Goal: Information Seeking & Learning: Learn about a topic

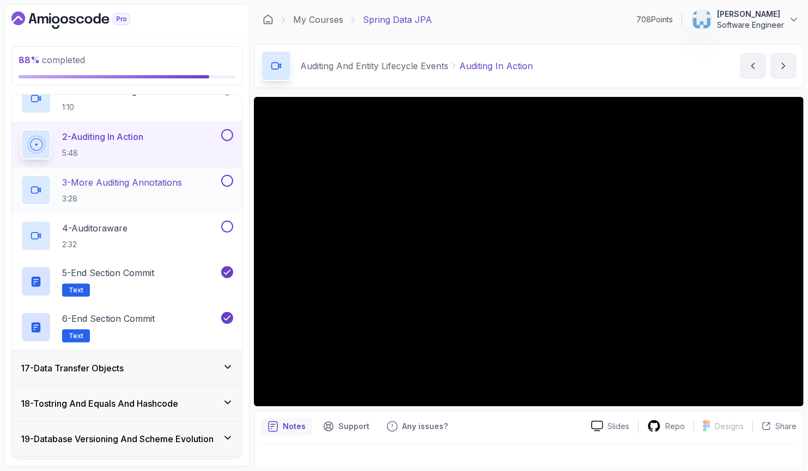
scroll to position [626, 0]
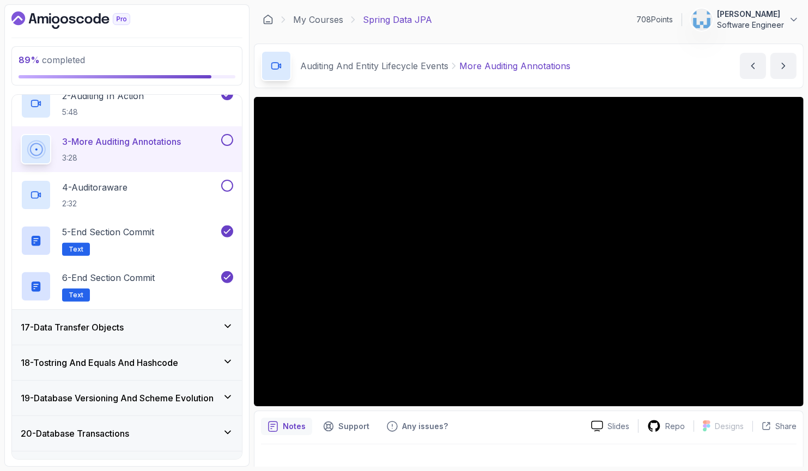
scroll to position [634, 0]
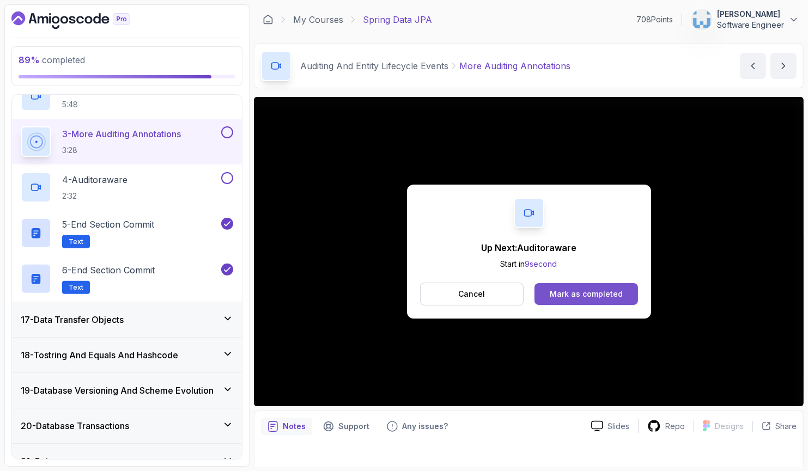
click at [561, 289] on div "Mark as completed" at bounding box center [586, 294] width 73 height 11
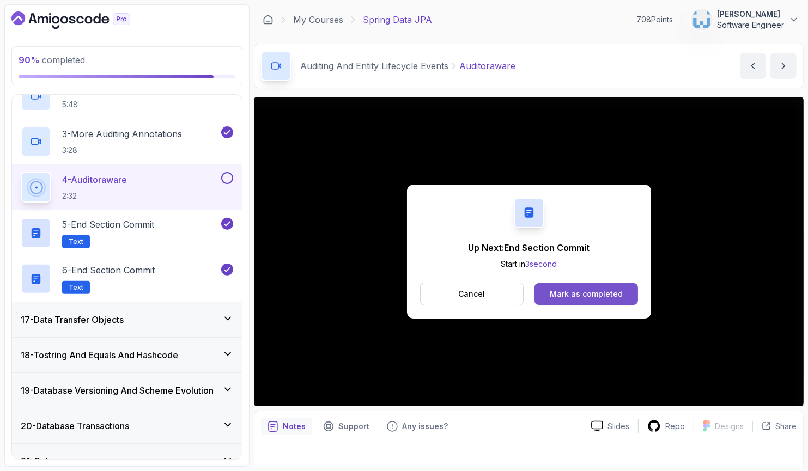
click at [584, 292] on div "Mark as completed" at bounding box center [586, 294] width 73 height 11
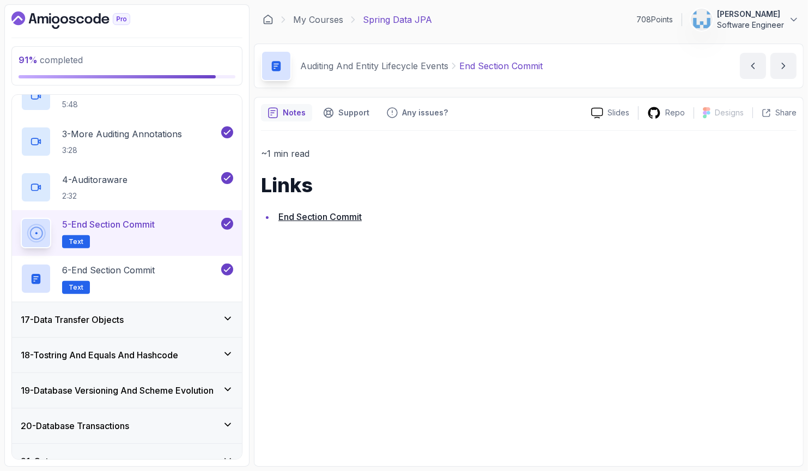
click at [182, 314] on div "17 - Data Transfer Objects" at bounding box center [127, 319] width 212 height 13
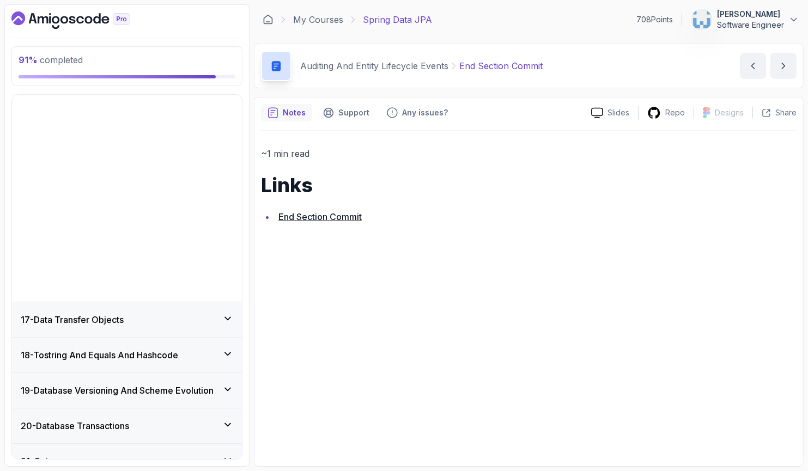
scroll to position [376, 0]
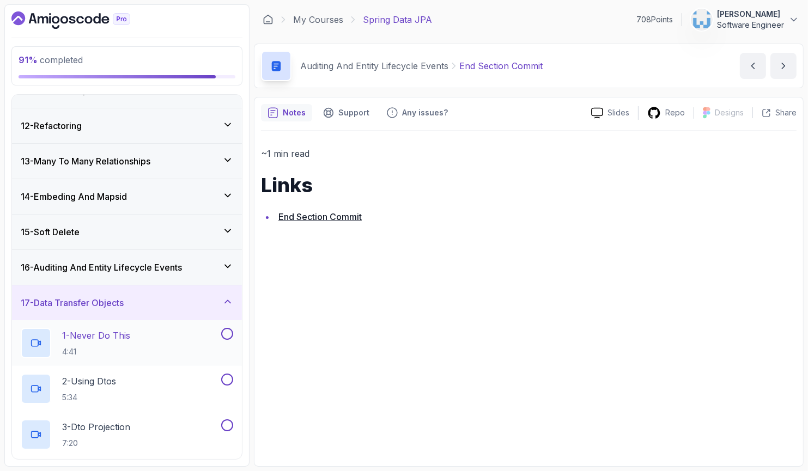
click at [143, 336] on div "1 - Never Do This 4:41" at bounding box center [120, 343] width 198 height 31
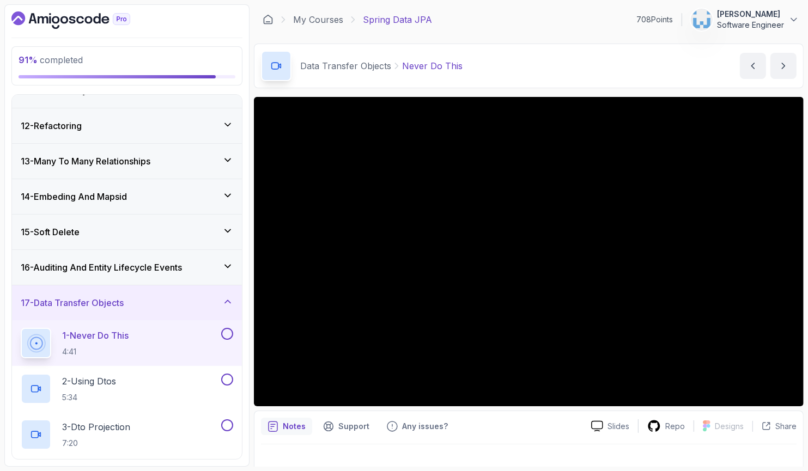
click at [211, 271] on div "16 - Auditing And Entity Lifecycle Events" at bounding box center [127, 267] width 212 height 13
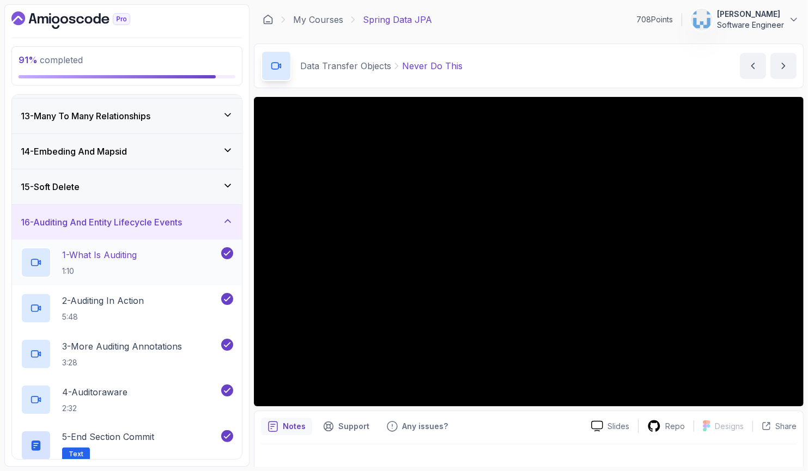
scroll to position [460, 0]
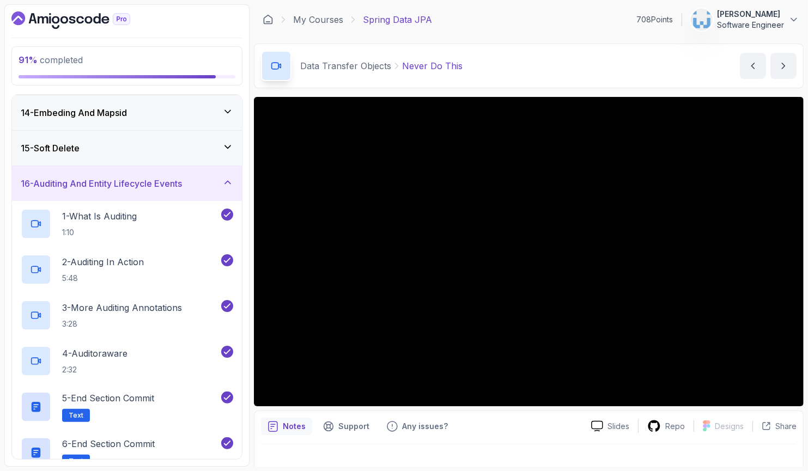
click at [198, 190] on div "16 - Auditing And Entity Lifecycle Events" at bounding box center [127, 183] width 230 height 35
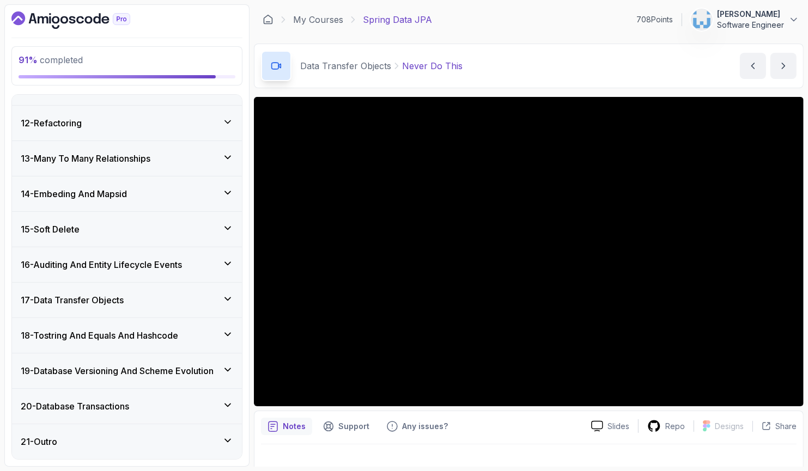
scroll to position [376, 0]
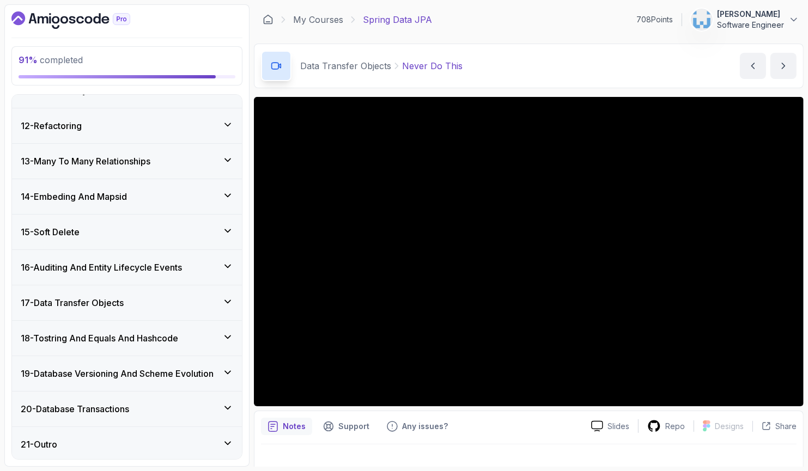
click at [180, 296] on div "17 - Data Transfer Objects" at bounding box center [127, 302] width 212 height 13
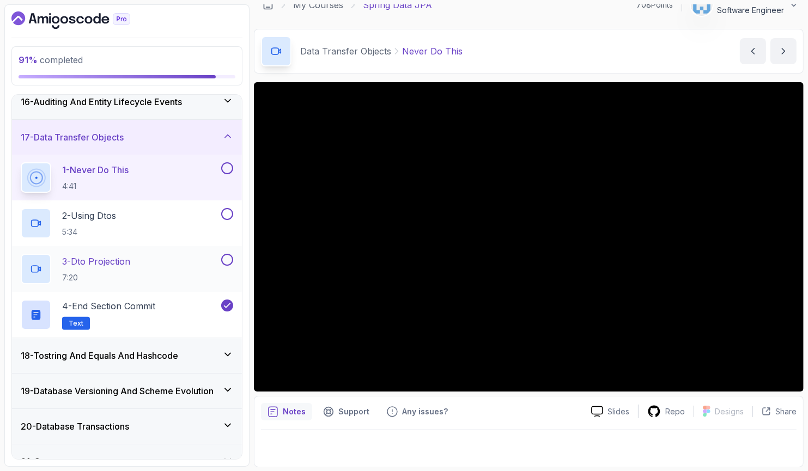
scroll to position [559, 0]
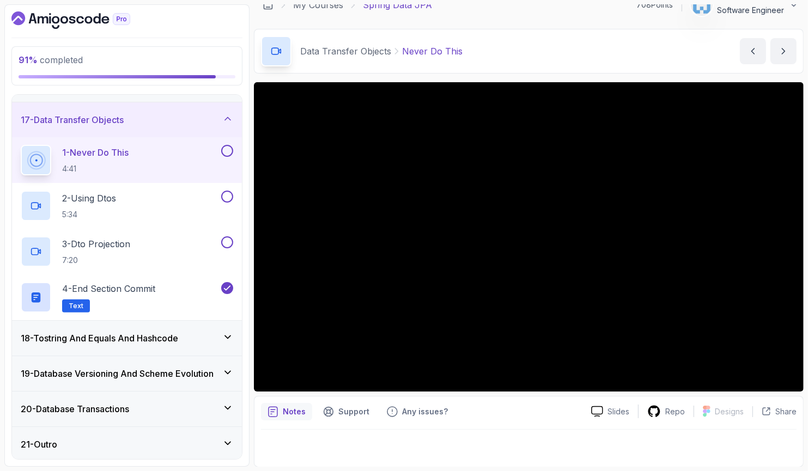
click at [201, 337] on div "18 - Tostring And Equals And Hashcode" at bounding box center [127, 338] width 212 height 13
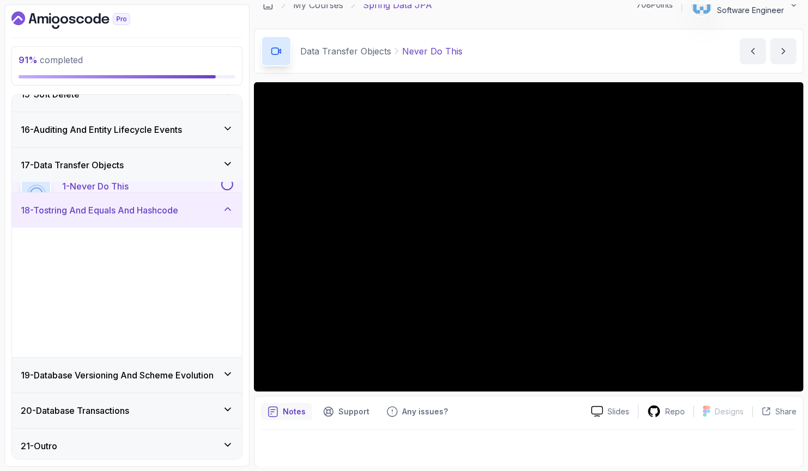
scroll to position [513, 0]
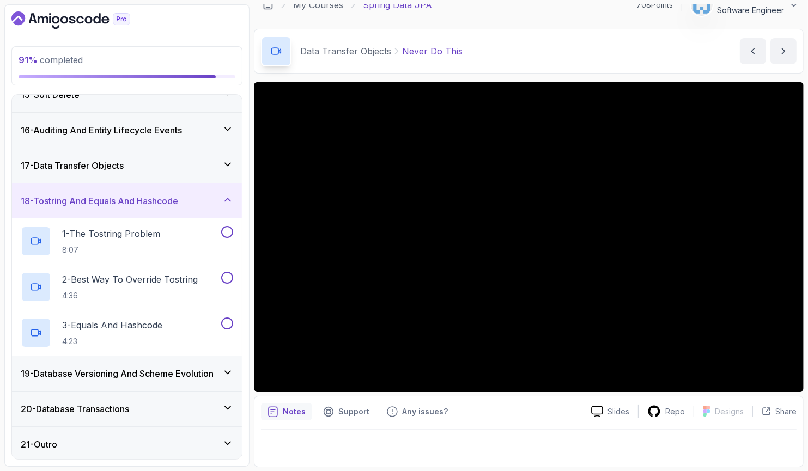
click at [221, 197] on div "18 - Tostring And Equals And Hashcode" at bounding box center [127, 201] width 212 height 13
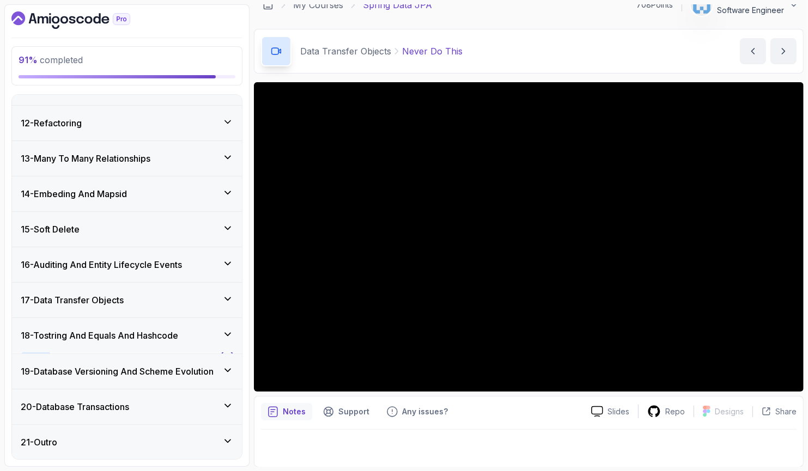
scroll to position [376, 0]
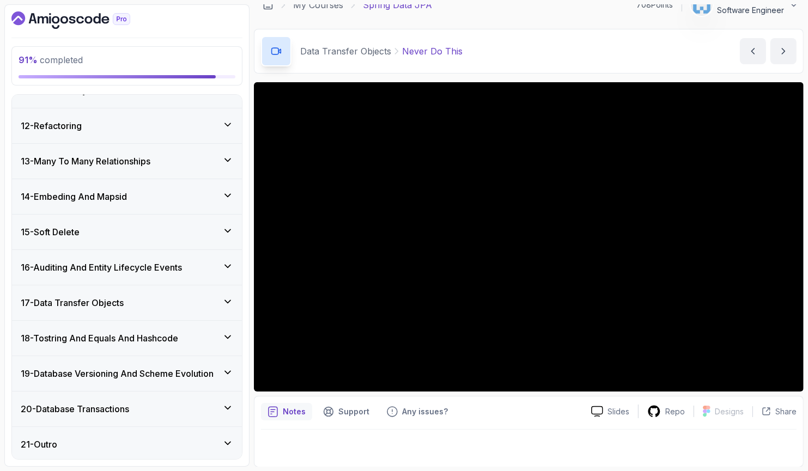
click at [202, 301] on div "17 - Data Transfer Objects" at bounding box center [127, 302] width 212 height 13
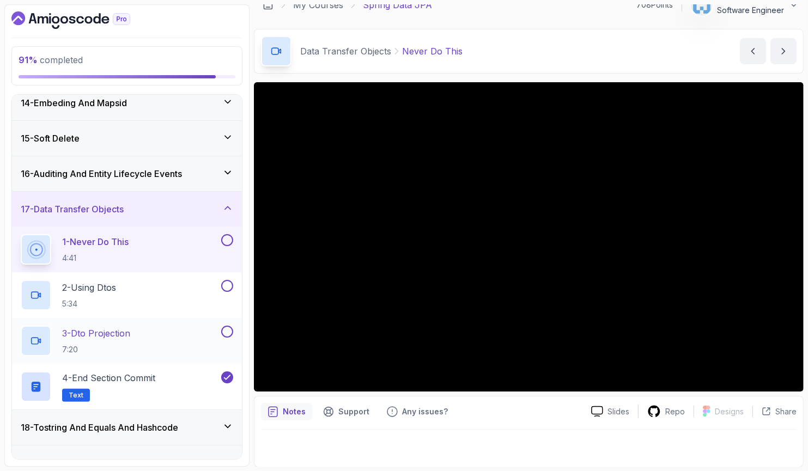
scroll to position [470, 0]
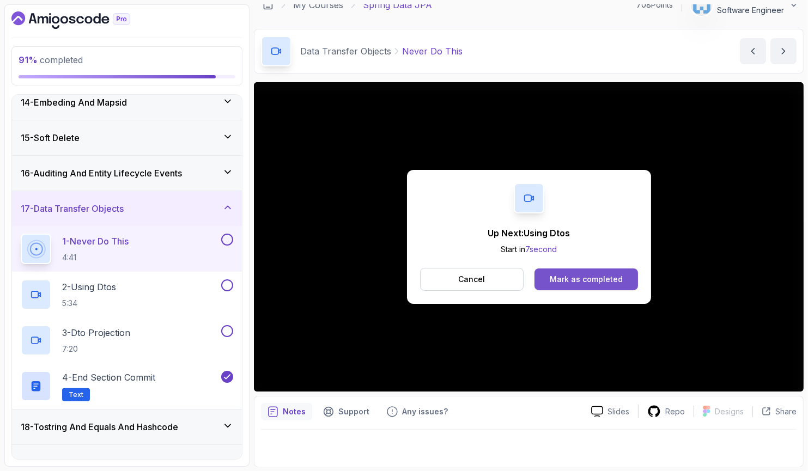
click at [549, 280] on button "Mark as completed" at bounding box center [586, 280] width 103 height 22
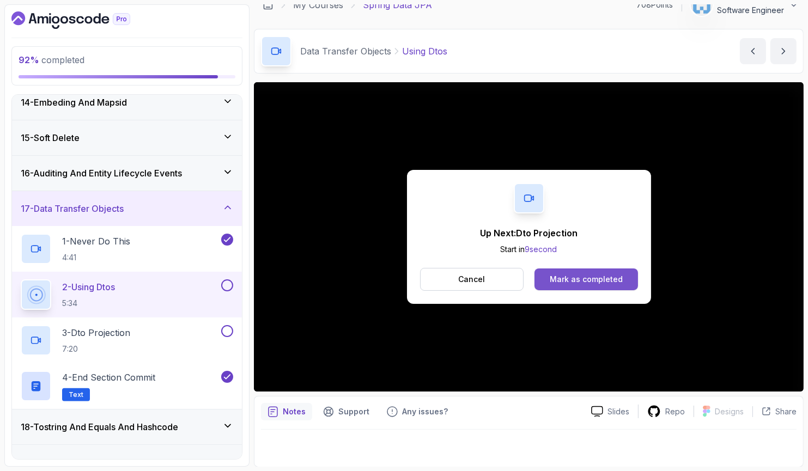
click at [614, 282] on div "Mark as completed" at bounding box center [586, 279] width 73 height 11
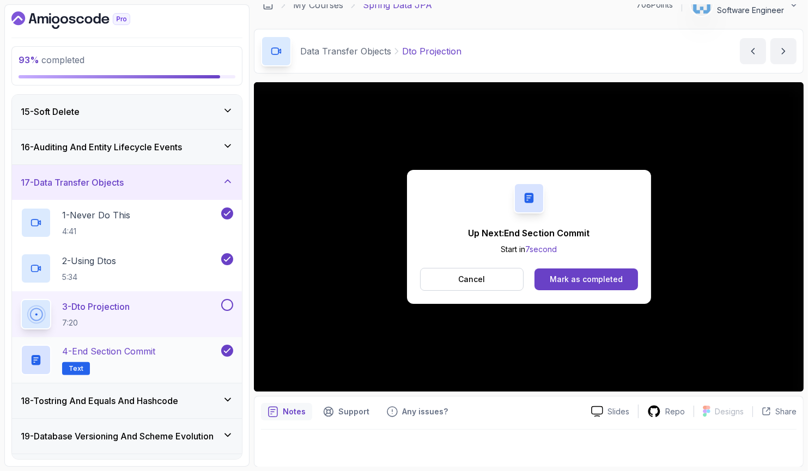
scroll to position [543, 0]
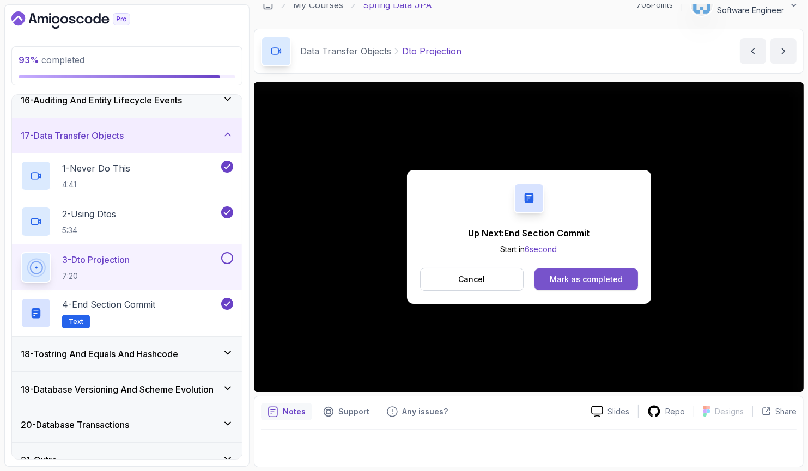
click at [581, 281] on div "Mark as completed" at bounding box center [586, 279] width 73 height 11
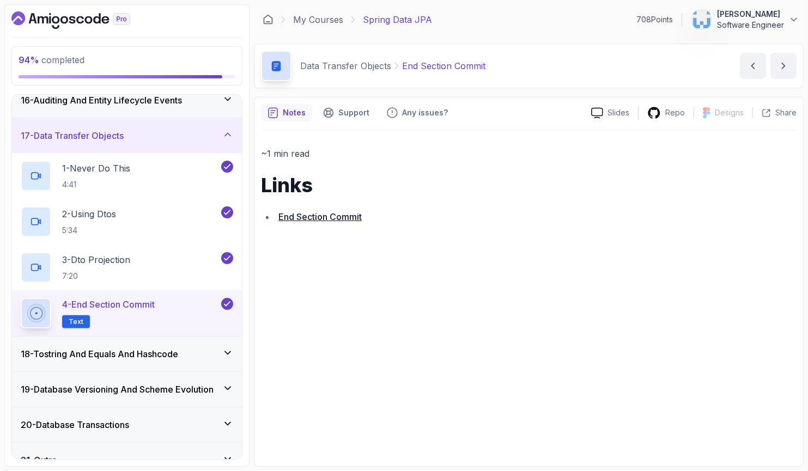
click at [193, 357] on div "18 - Tostring And Equals And Hashcode" at bounding box center [127, 354] width 212 height 13
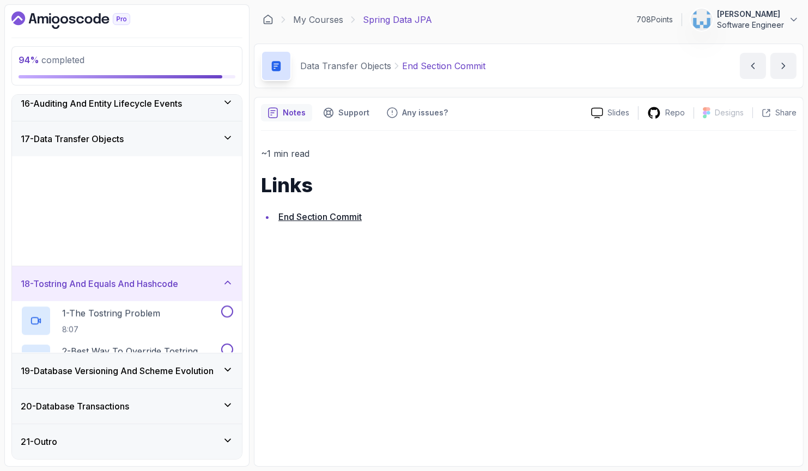
scroll to position [513, 0]
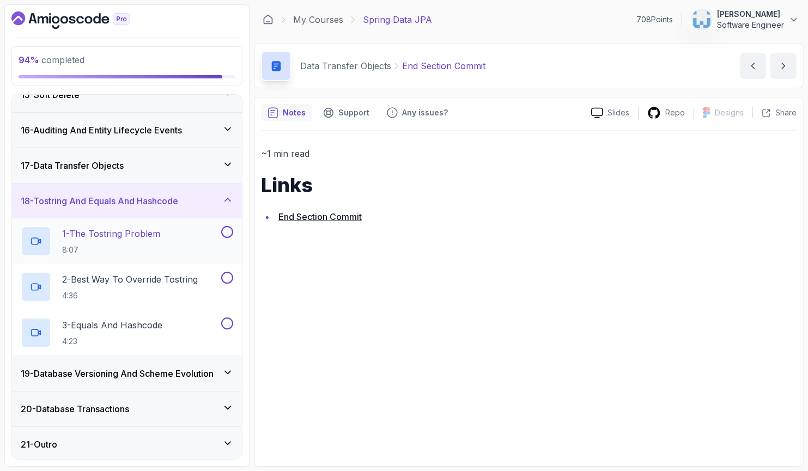
click at [136, 241] on h2 "1 - The Tostring Problem 8:07" at bounding box center [111, 241] width 98 height 28
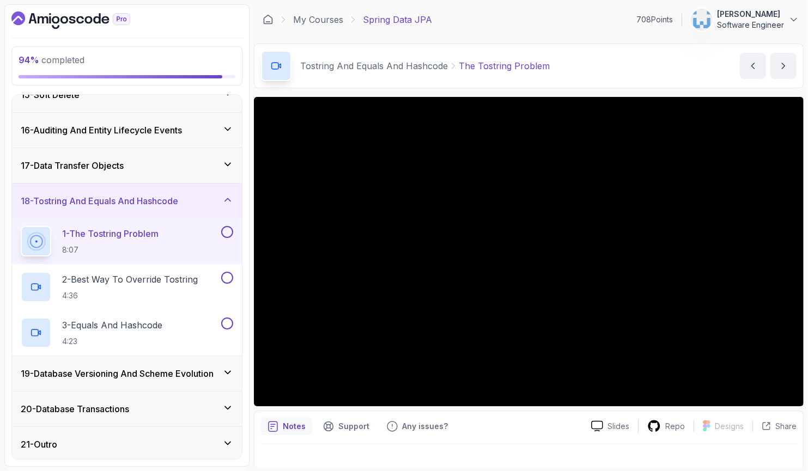
click at [196, 406] on div "20 - Database Transactions" at bounding box center [127, 409] width 212 height 13
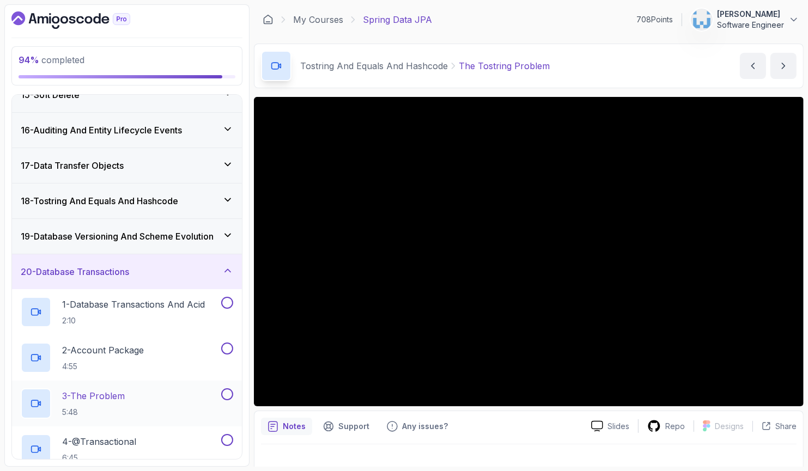
scroll to position [605, 0]
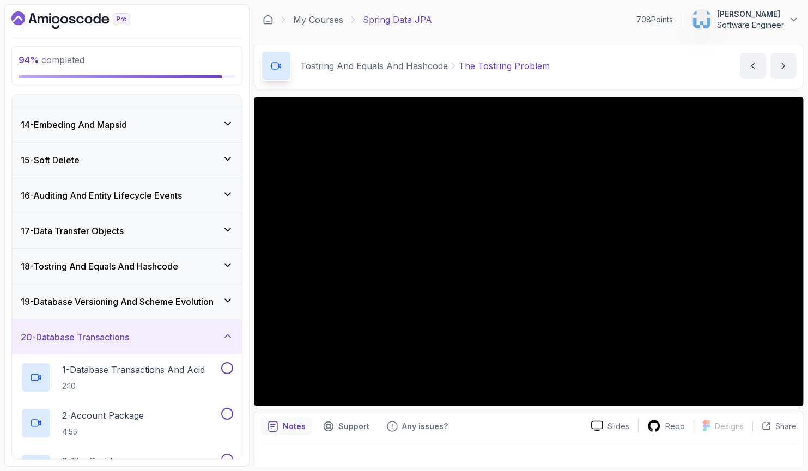
click at [173, 327] on div "20 - Database Transactions" at bounding box center [127, 337] width 230 height 35
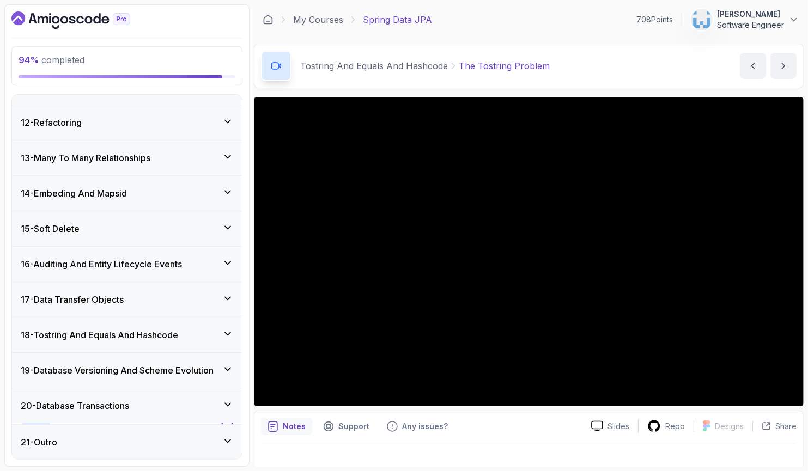
scroll to position [376, 0]
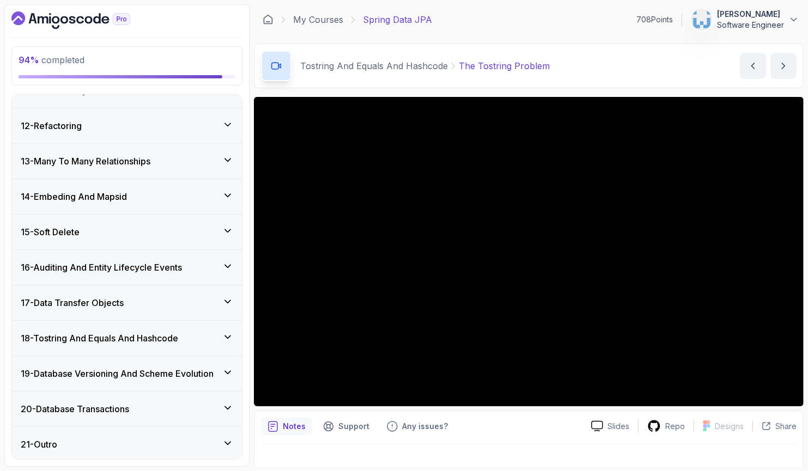
click at [145, 336] on h3 "18 - Tostring And Equals And Hashcode" at bounding box center [99, 338] width 157 height 13
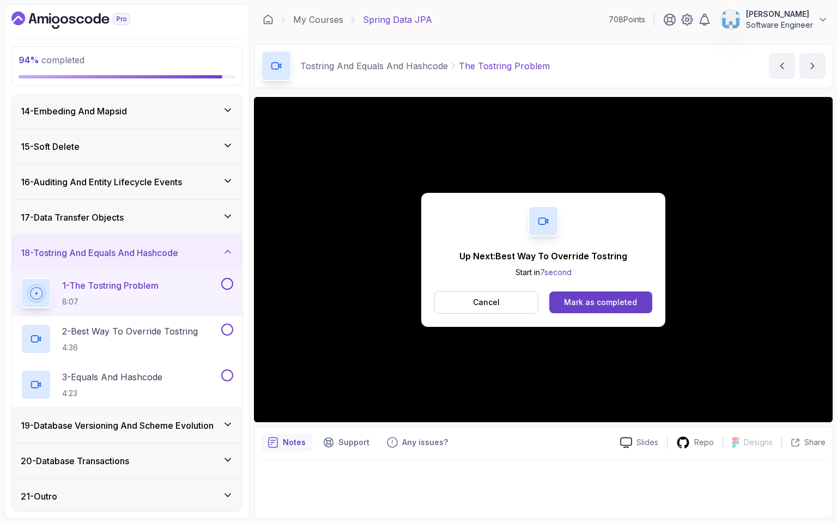
scroll to position [466, 0]
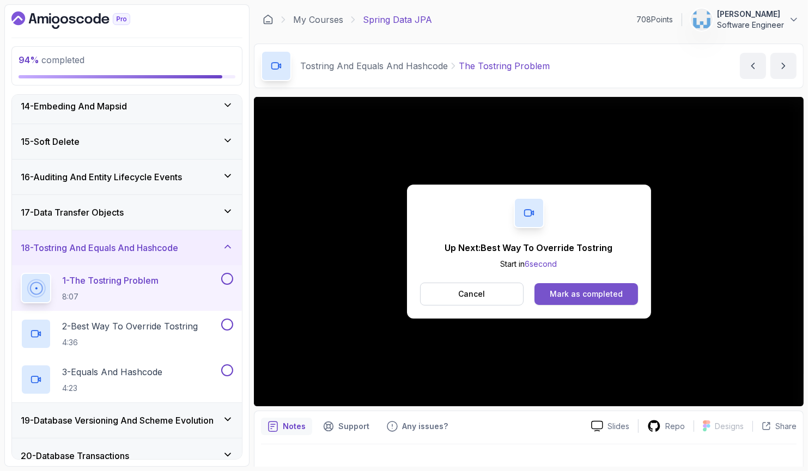
click at [622, 298] on button "Mark as completed" at bounding box center [586, 294] width 103 height 22
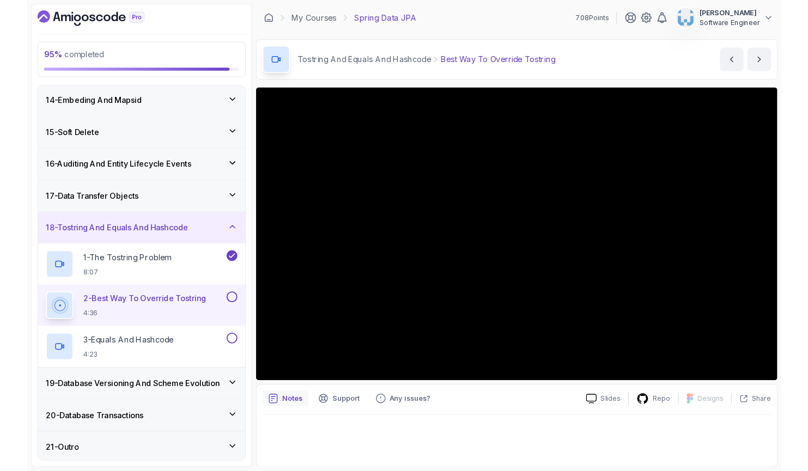
scroll to position [466, 0]
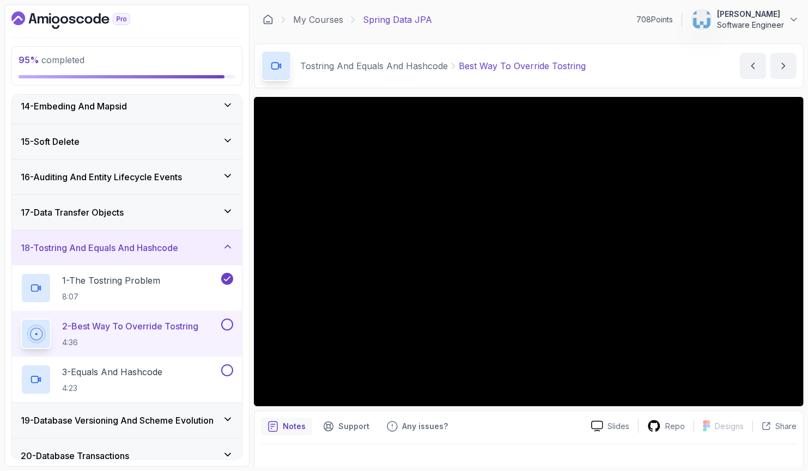
click at [228, 326] on button at bounding box center [227, 325] width 12 height 12
click at [192, 375] on div "3 - Equals And Hashcode 4:23" at bounding box center [120, 380] width 198 height 31
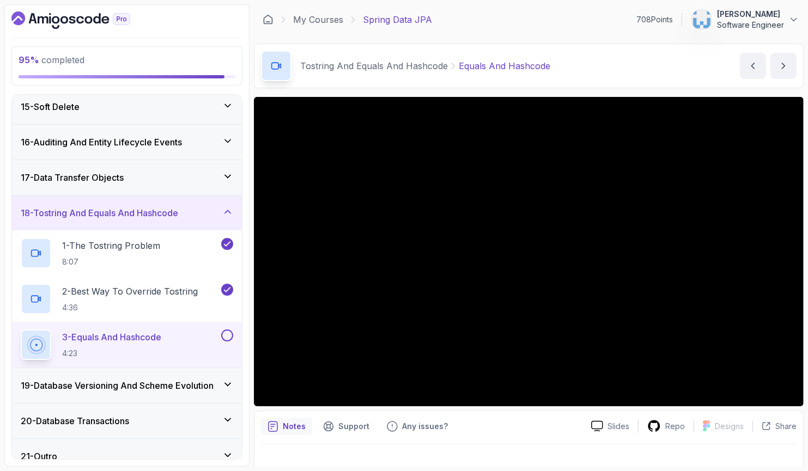
scroll to position [513, 0]
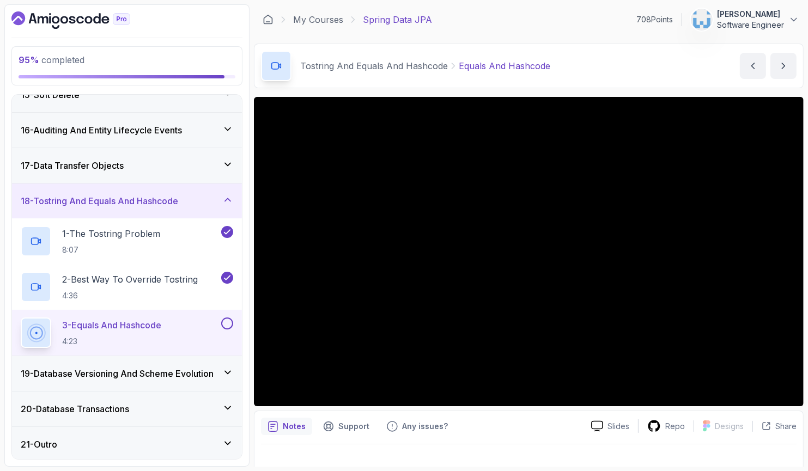
click at [197, 370] on h3 "19 - Database Versioning And Scheme Evolution" at bounding box center [117, 373] width 193 height 13
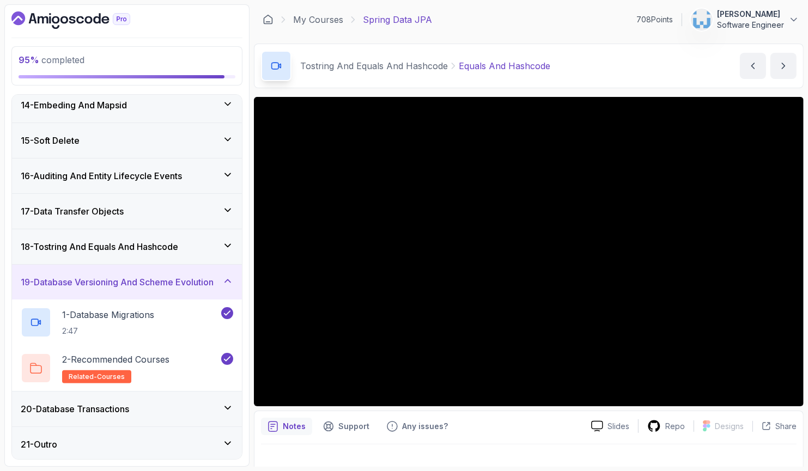
click at [190, 283] on h3 "19 - Database Versioning And Scheme Evolution" at bounding box center [117, 282] width 193 height 13
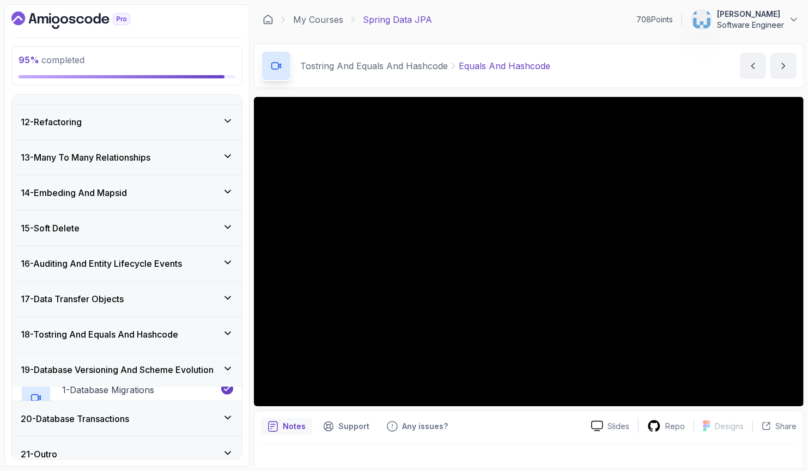
scroll to position [376, 0]
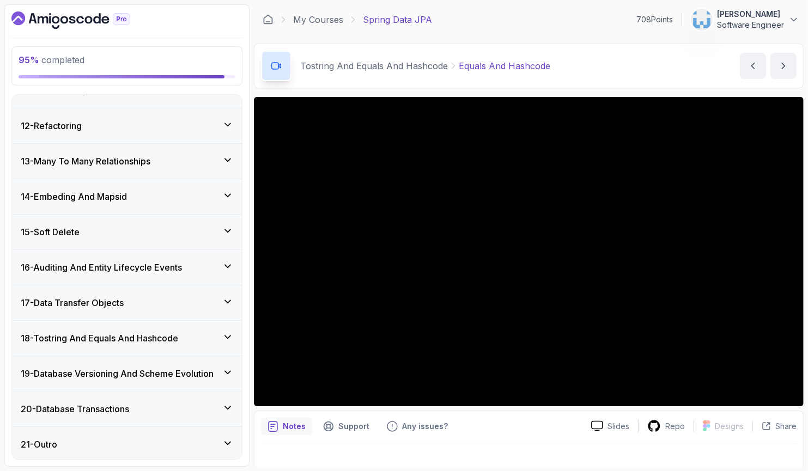
click at [157, 409] on div "20 - Database Transactions" at bounding box center [127, 409] width 212 height 13
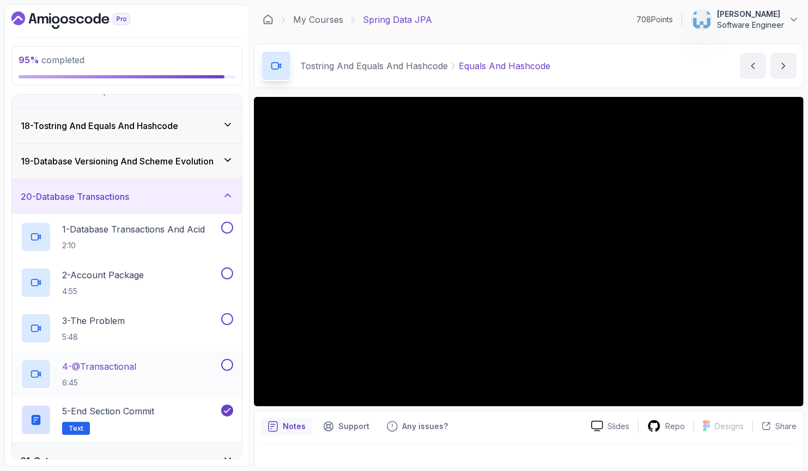
scroll to position [605, 0]
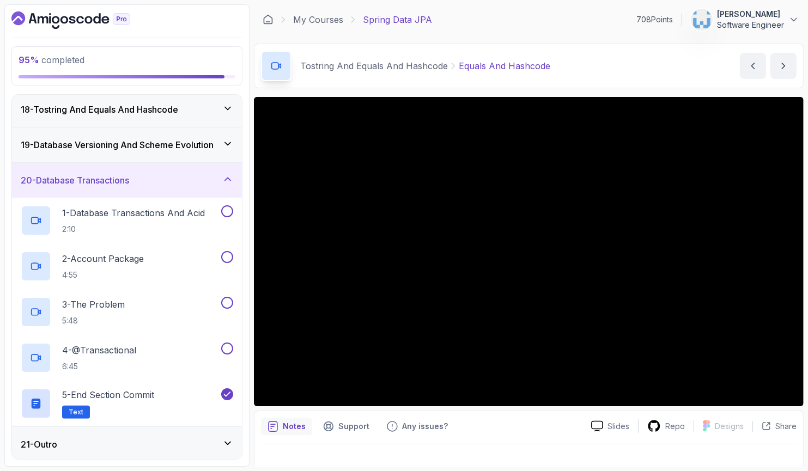
click at [159, 440] on div "21 - Outro" at bounding box center [127, 444] width 212 height 13
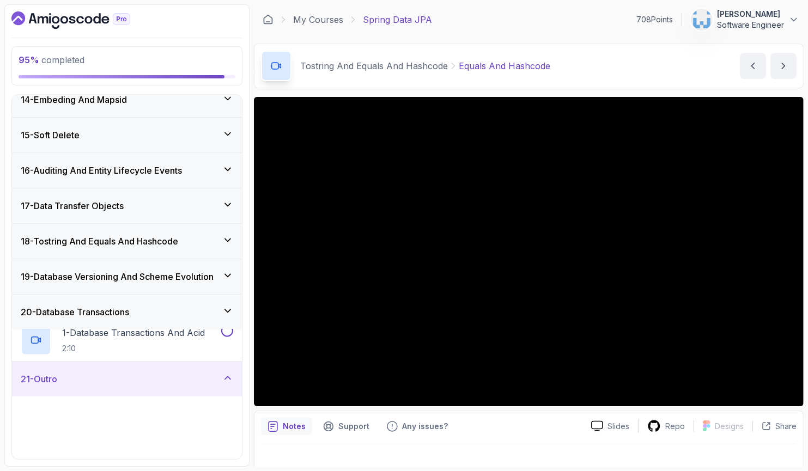
scroll to position [467, 0]
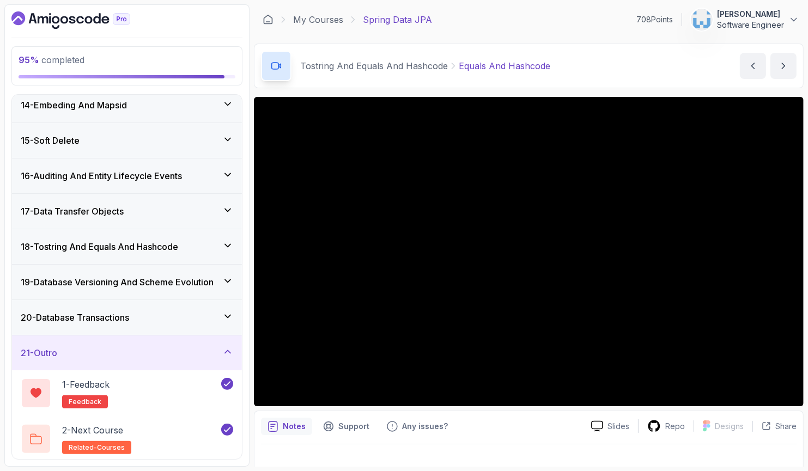
click at [167, 325] on div "20 - Database Transactions" at bounding box center [127, 317] width 230 height 35
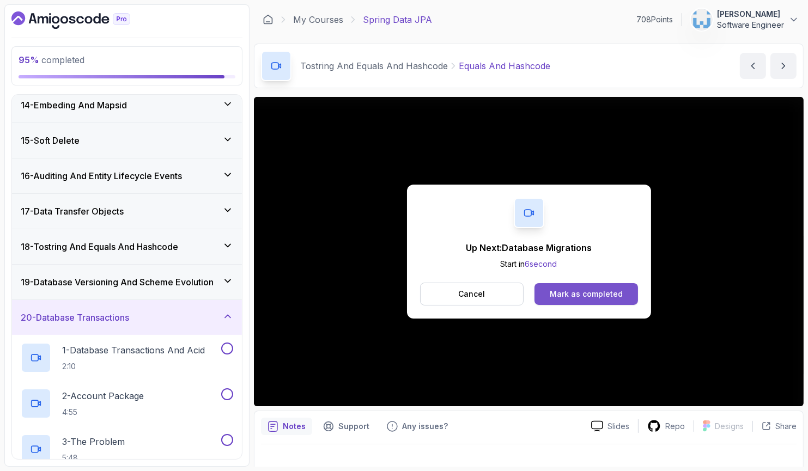
click at [610, 296] on div "Mark as completed" at bounding box center [586, 294] width 73 height 11
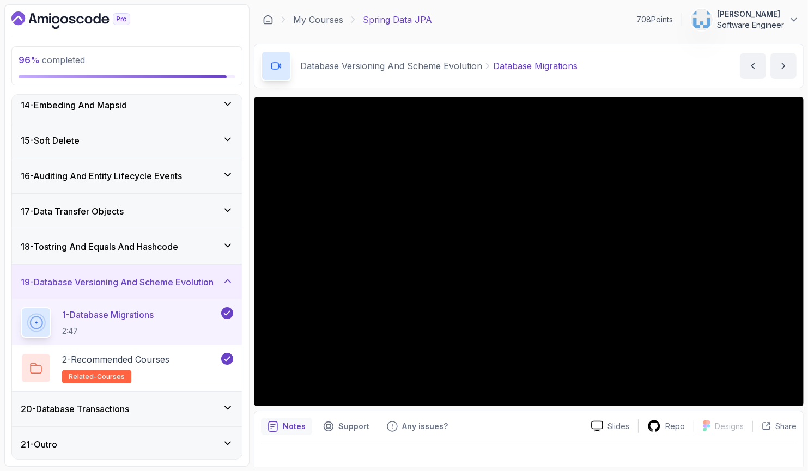
click at [144, 415] on div "20 - Database Transactions" at bounding box center [127, 409] width 230 height 35
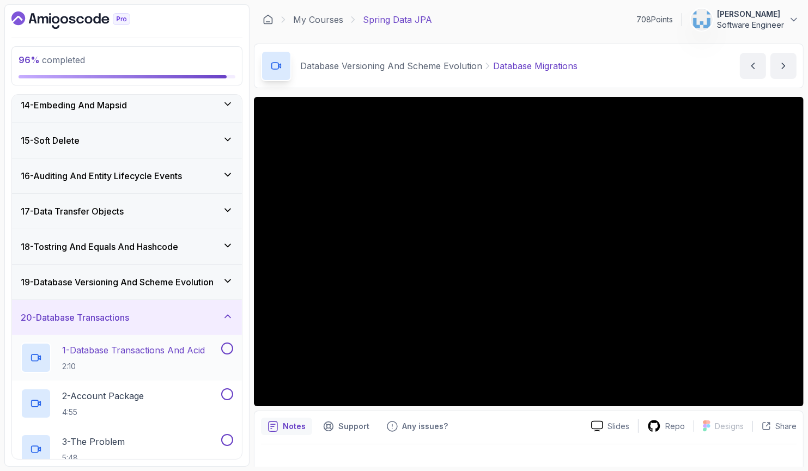
click at [143, 361] on p "2:10" at bounding box center [133, 366] width 143 height 11
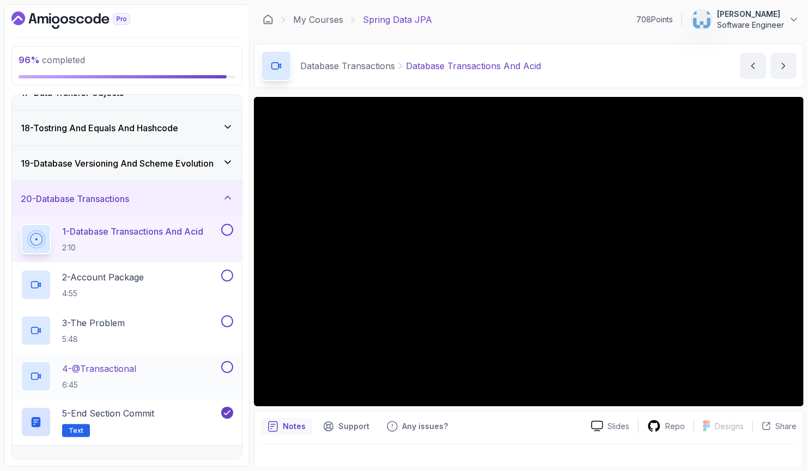
scroll to position [605, 0]
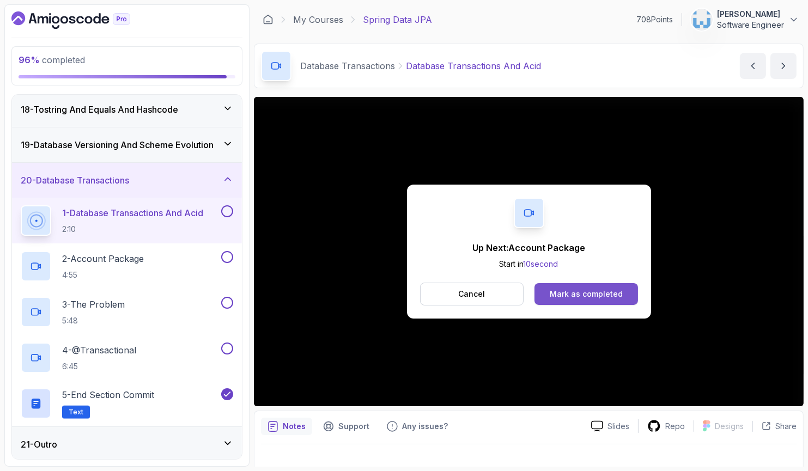
click at [593, 291] on div "Mark as completed" at bounding box center [586, 294] width 73 height 11
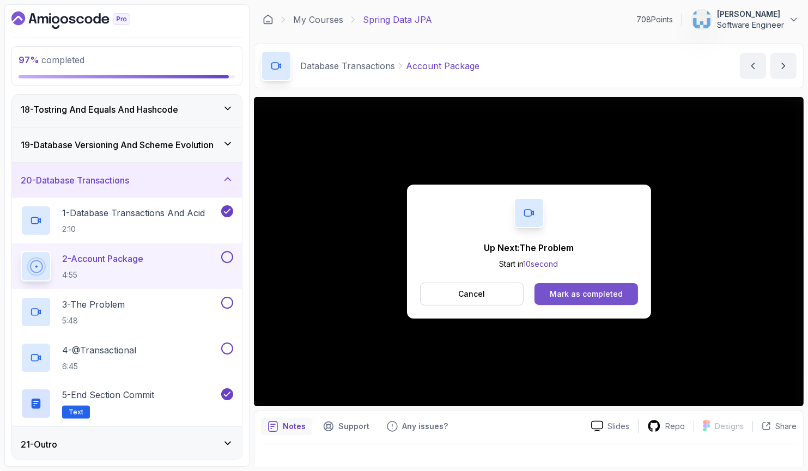
click at [608, 296] on div "Mark as completed" at bounding box center [586, 294] width 73 height 11
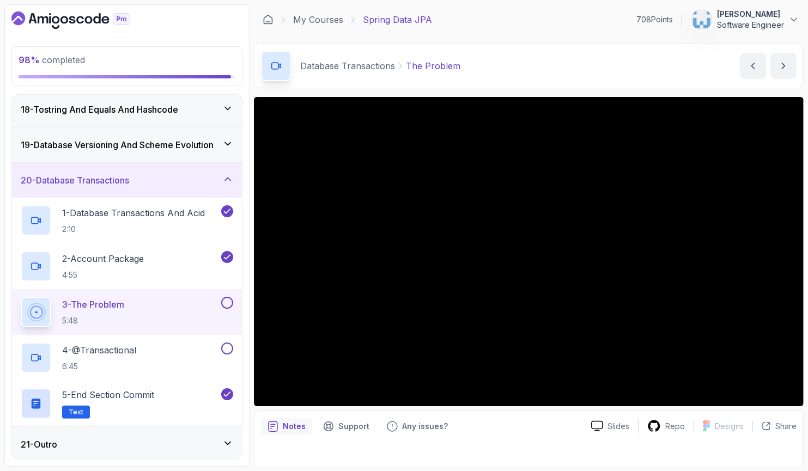
click at [230, 300] on button at bounding box center [227, 303] width 12 height 12
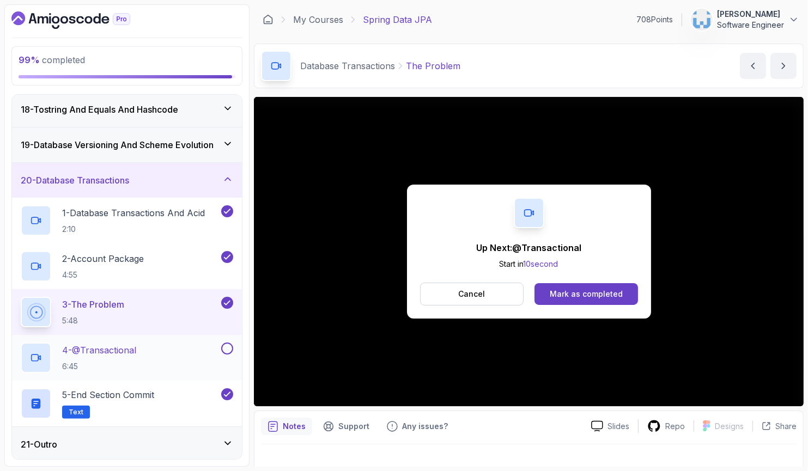
click at [182, 348] on div "4 - @Transactional 6:45" at bounding box center [120, 358] width 198 height 31
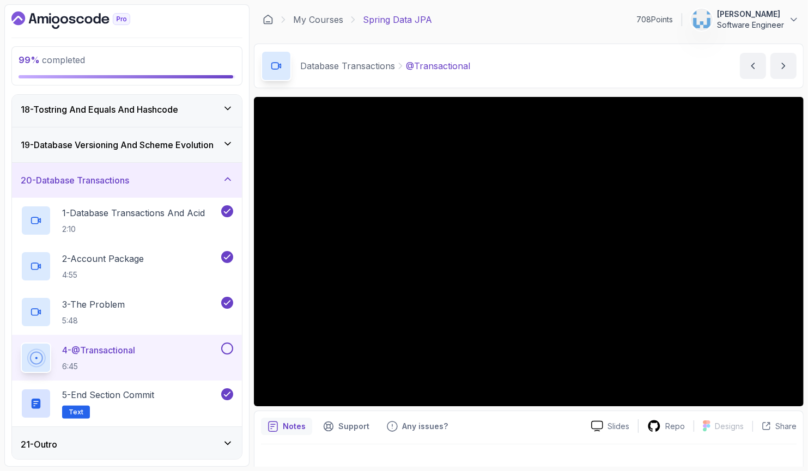
click at [218, 441] on div "21 - Outro" at bounding box center [127, 444] width 212 height 13
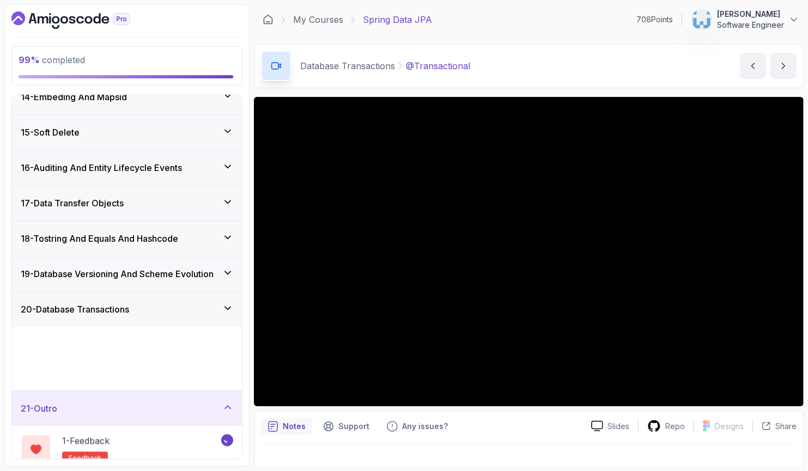
scroll to position [467, 0]
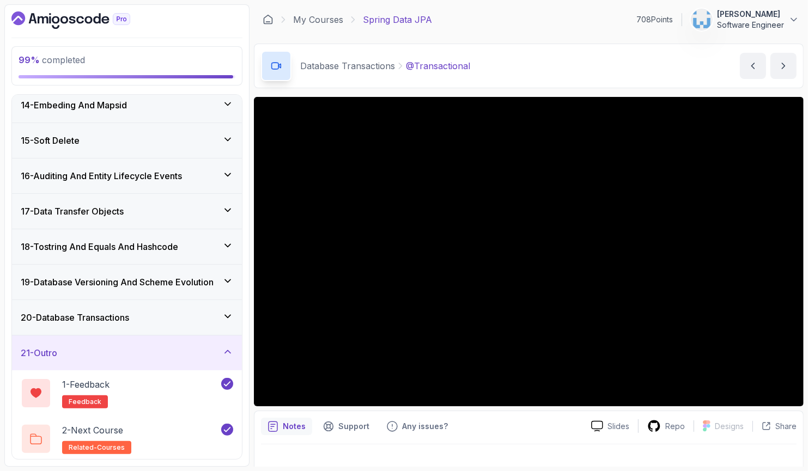
click at [203, 316] on div "20 - Database Transactions" at bounding box center [127, 317] width 212 height 13
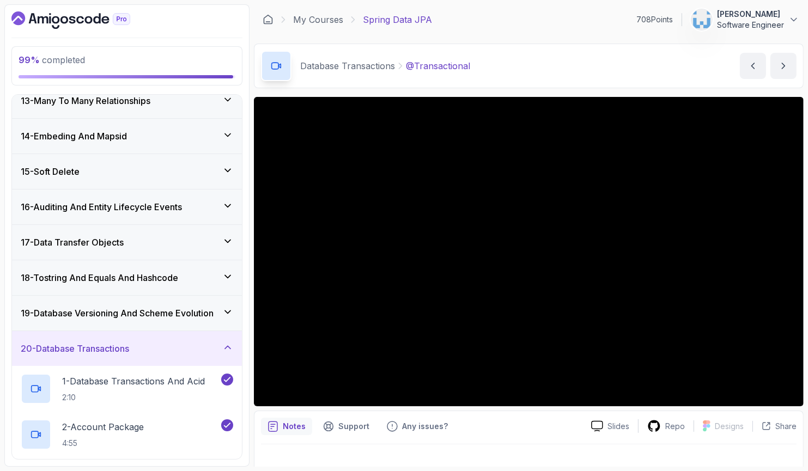
scroll to position [436, 0]
click at [124, 246] on h3 "17 - Data Transfer Objects" at bounding box center [72, 242] width 103 height 13
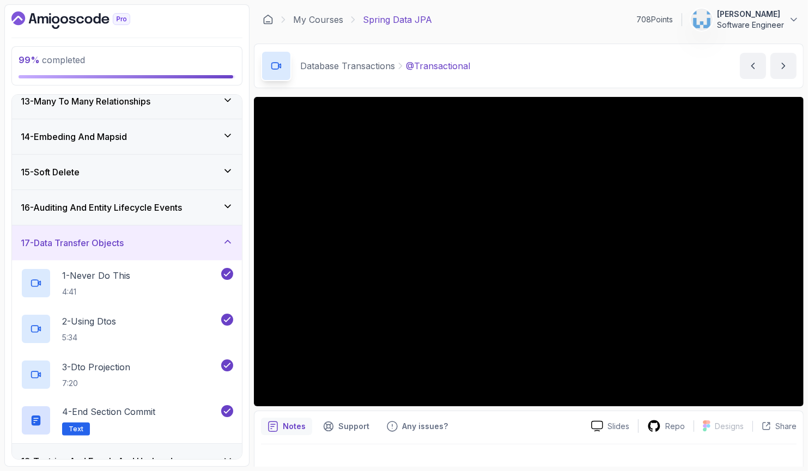
click at [124, 244] on h3 "17 - Data Transfer Objects" at bounding box center [72, 242] width 103 height 13
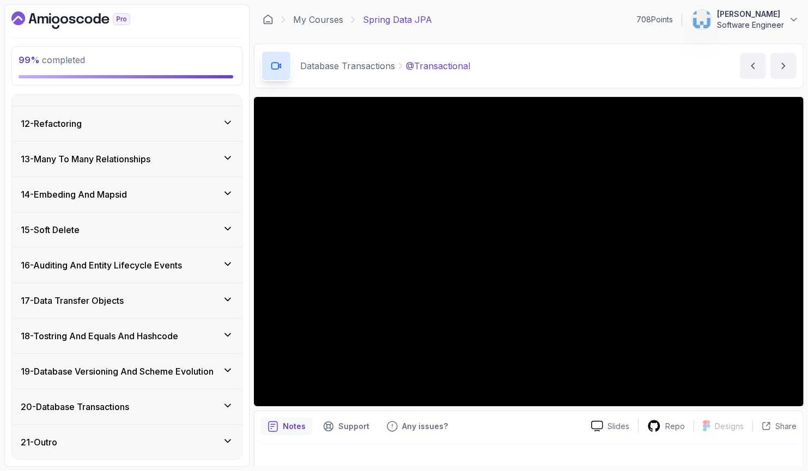
scroll to position [376, 0]
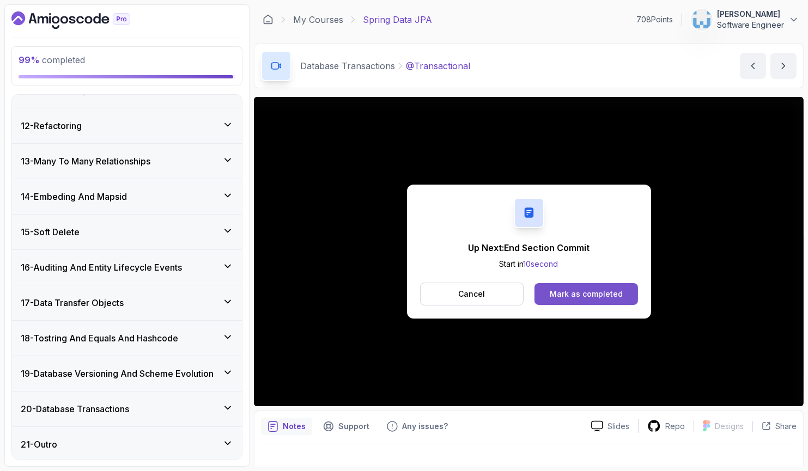
click at [575, 294] on div "Mark as completed" at bounding box center [586, 294] width 73 height 11
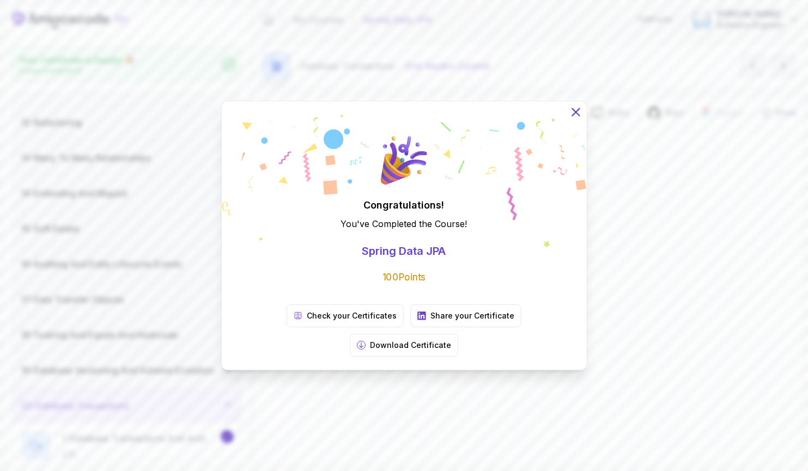
click at [569, 119] on icon at bounding box center [575, 112] width 14 height 14
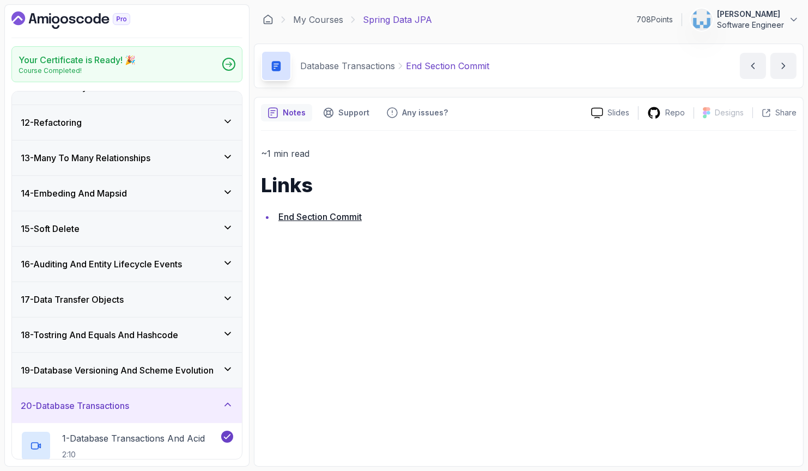
click at [69, 10] on div "Your Certificate is Ready! 🎉 Course Completed! 1 - Intro 2 - Environment Setup …" at bounding box center [126, 235] width 245 height 463
click at [70, 19] on icon "Dashboard" at bounding box center [72, 20] width 7 height 8
